Goal: Find specific page/section: Find specific page/section

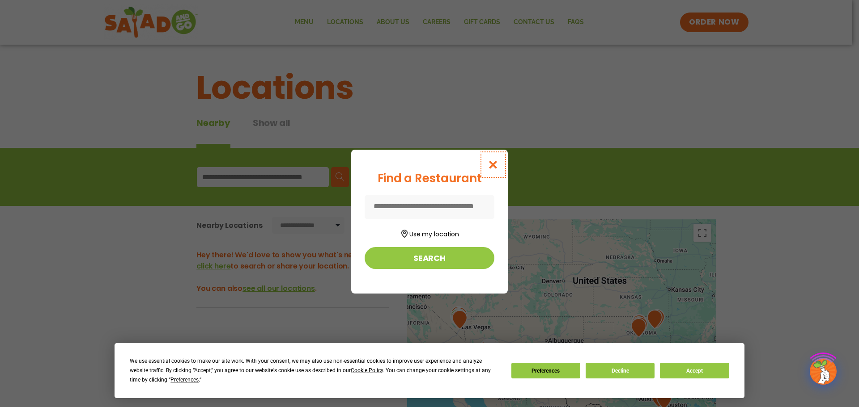
click at [495, 166] on icon "Close modal" at bounding box center [492, 164] width 11 height 9
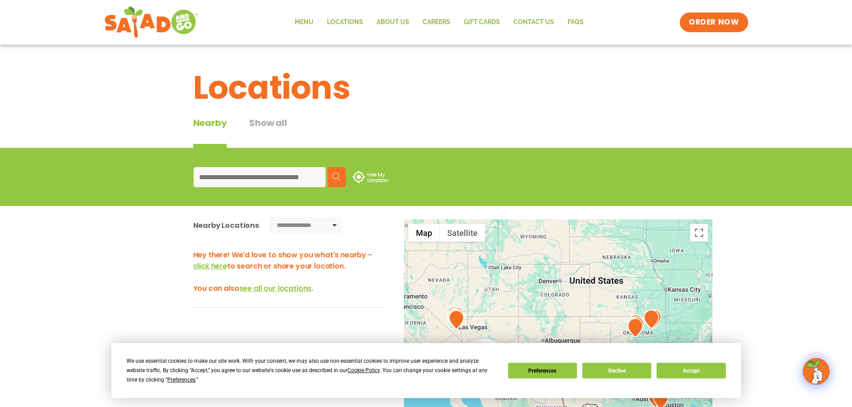
click at [298, 182] on input at bounding box center [260, 177] width 132 height 20
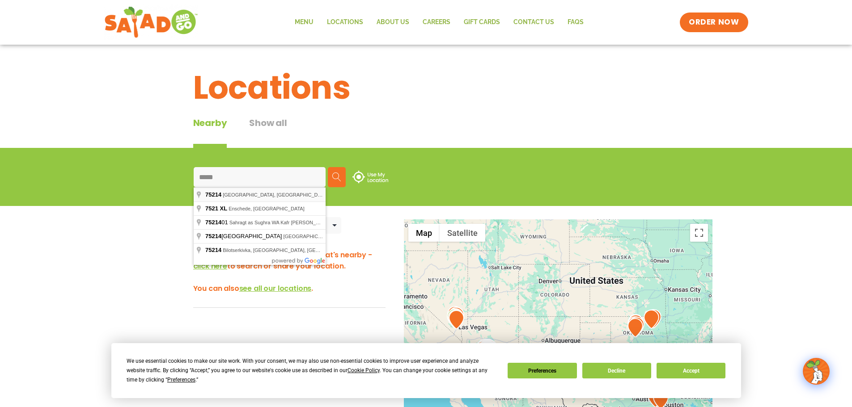
type input "**********"
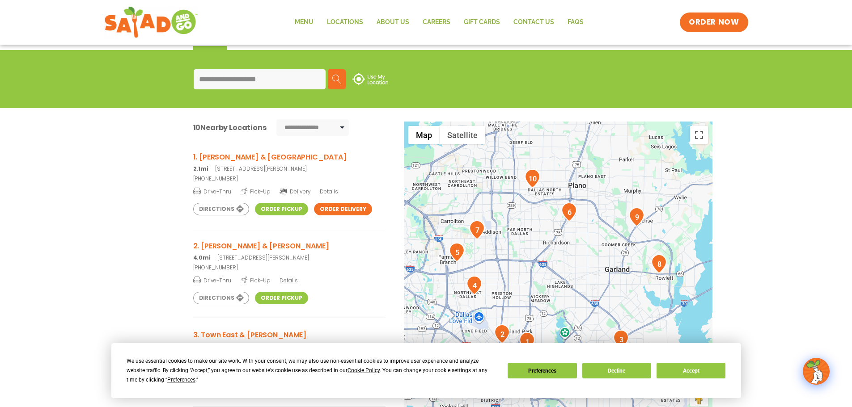
scroll to position [134, 0]
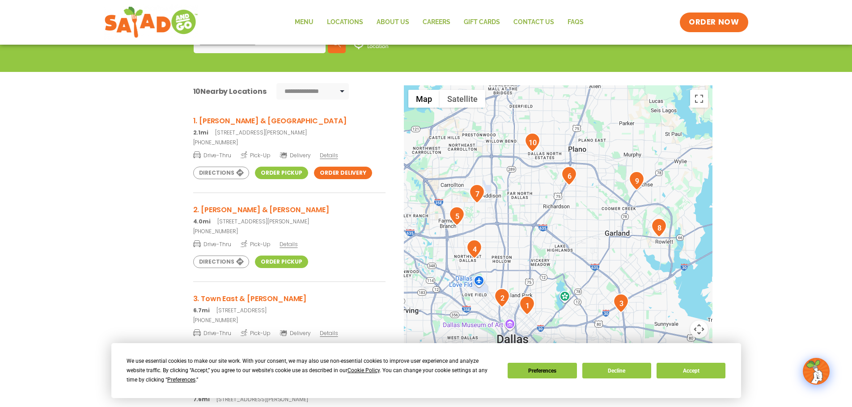
click at [522, 303] on img "1" at bounding box center [527, 305] width 16 height 19
click at [271, 173] on link "Order Pickup" at bounding box center [281, 173] width 53 height 13
